Goal: Information Seeking & Learning: Check status

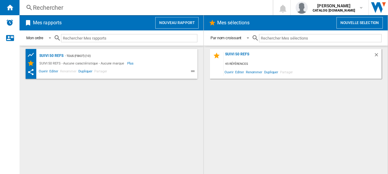
click at [50, 7] on div "Rechercher" at bounding box center [145, 7] width 224 height 9
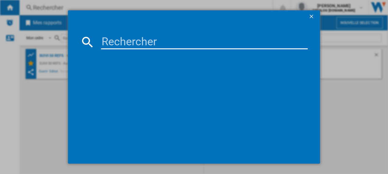
click at [135, 41] on input at bounding box center [204, 42] width 207 height 15
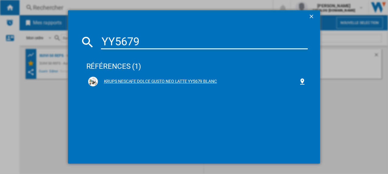
type input "YY5679"
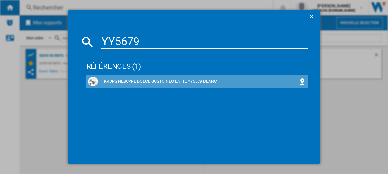
click at [119, 82] on div "KRUPS NESCAFE DOLCE GUSTO NEO LATTE YY5679 BLANC" at bounding box center [198, 82] width 201 height 6
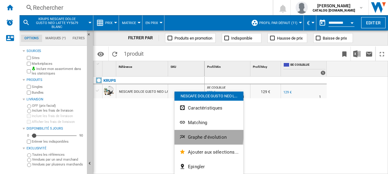
click at [187, 134] on button "Graphe d'évolution" at bounding box center [208, 137] width 69 height 15
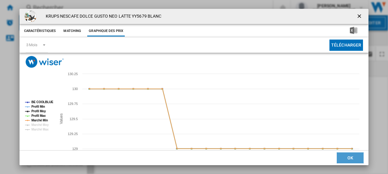
click at [341, 156] on button "OK" at bounding box center [350, 158] width 27 height 11
